Goal: Task Accomplishment & Management: Complete application form

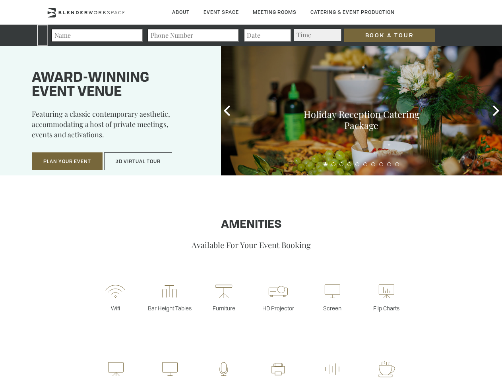
click at [389, 35] on input "Book a Tour" at bounding box center [388, 36] width 91 height 14
click at [67, 162] on button "Plan Your Event" at bounding box center [67, 161] width 71 height 18
click at [138, 162] on button "3D Virtual Tour" at bounding box center [138, 161] width 68 height 18
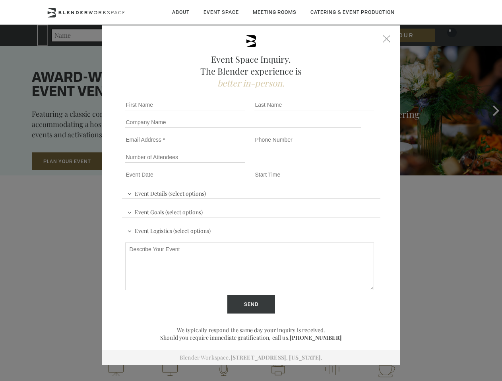
click at [227, 111] on div "First name *" at bounding box center [186, 104] width 129 height 17
click at [496, 111] on div "Event Space Inquiry. The Blender experience is better in-person. Event Details …" at bounding box center [251, 190] width 502 height 381
click at [325, 164] on fieldset "Number of Attendees Budget Range" at bounding box center [251, 157] width 258 height 17
click at [333, 164] on fieldset "Number of Attendees Budget Range" at bounding box center [251, 157] width 258 height 17
click at [341, 164] on fieldset "Number of Attendees Budget Range" at bounding box center [251, 157] width 258 height 17
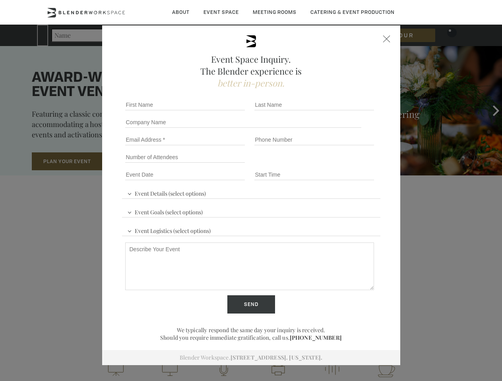
click at [349, 164] on fieldset "Number of Attendees Budget Range" at bounding box center [251, 157] width 258 height 17
click at [357, 164] on fieldset "Number of Attendees Budget Range" at bounding box center [251, 157] width 258 height 17
